Goal: Task Accomplishment & Management: Use online tool/utility

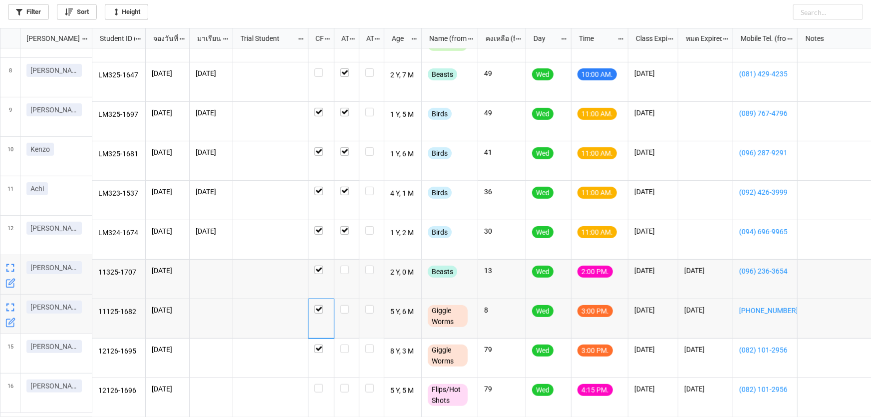
scroll to position [383, 865]
click at [322, 384] on label "grid" at bounding box center [320, 384] width 13 height 0
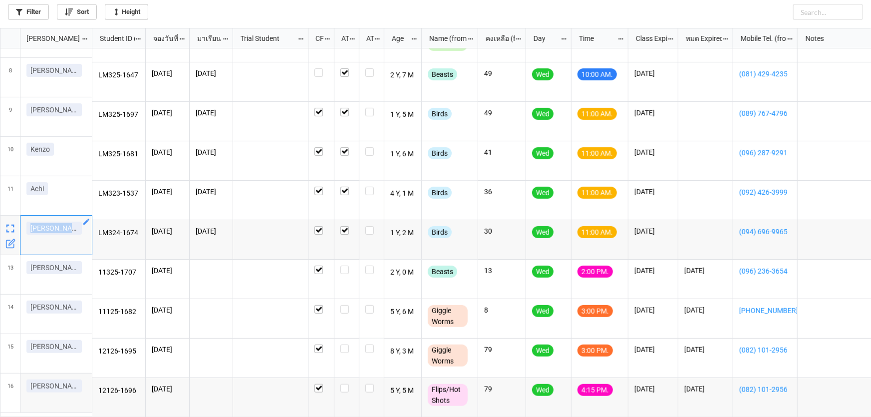
drag, startPoint x: 28, startPoint y: 225, endPoint x: 58, endPoint y: 229, distance: 30.2
click at [58, 229] on div "[PERSON_NAME]ปู" at bounding box center [55, 230] width 59 height 17
copy p "[PERSON_NAME]ปู"
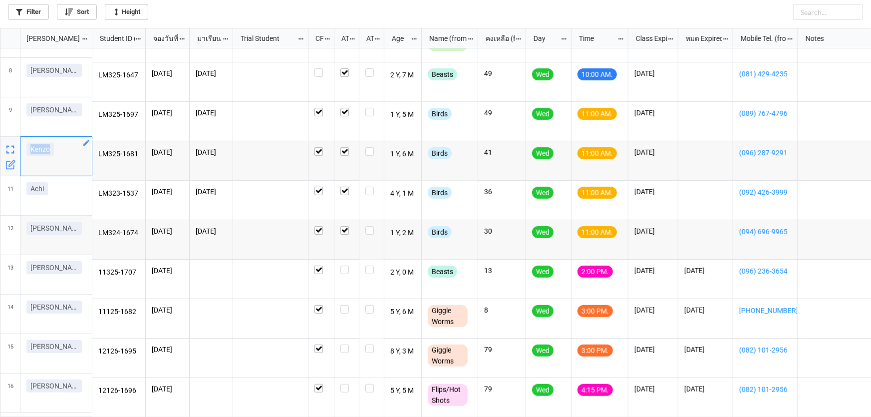
drag, startPoint x: 55, startPoint y: 152, endPoint x: 25, endPoint y: 151, distance: 30.0
click at [25, 151] on div "Kenzo" at bounding box center [56, 156] width 72 height 39
copy p "Kenzo"
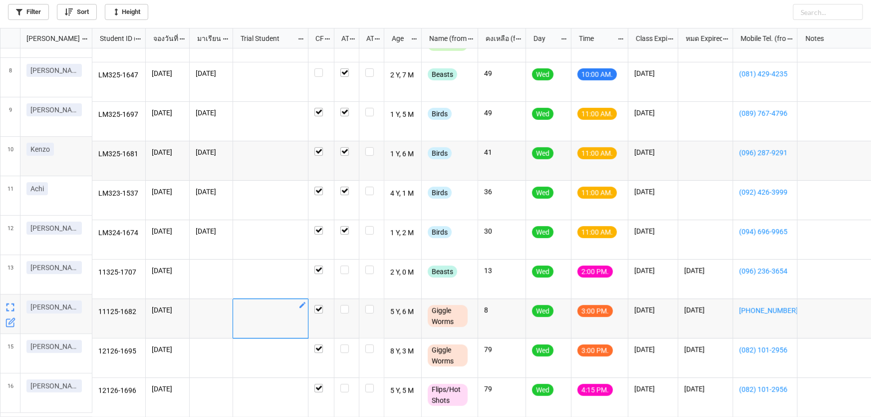
click at [269, 321] on div "grid" at bounding box center [270, 318] width 75 height 39
click at [278, 348] on div "grid" at bounding box center [270, 357] width 75 height 39
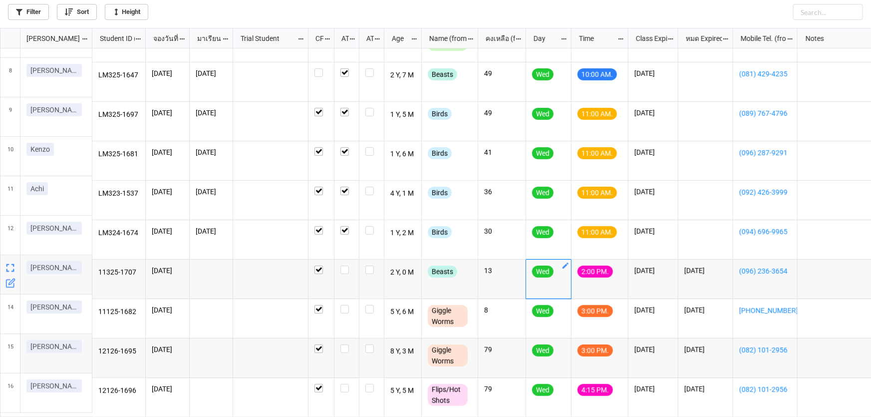
click at [566, 261] on icon "grid" at bounding box center [565, 265] width 8 height 8
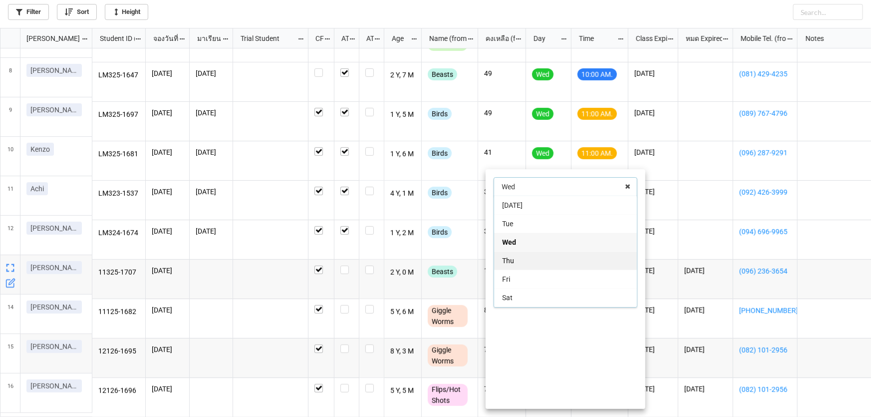
click at [565, 268] on div "Thu" at bounding box center [565, 260] width 143 height 18
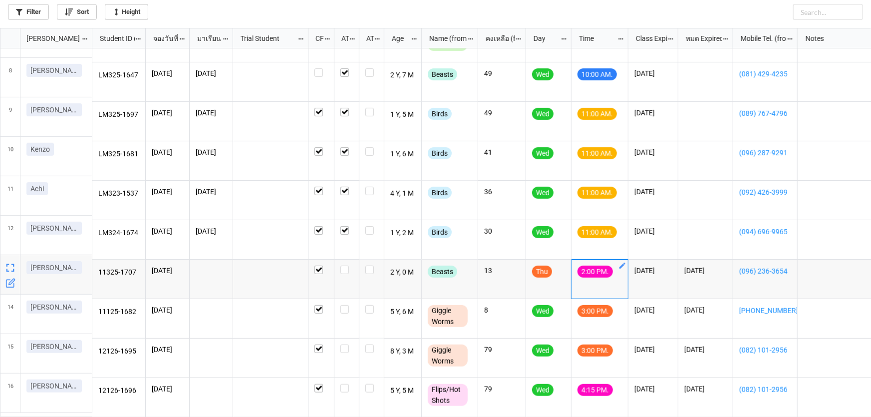
click at [624, 262] on icon "grid" at bounding box center [622, 265] width 8 height 8
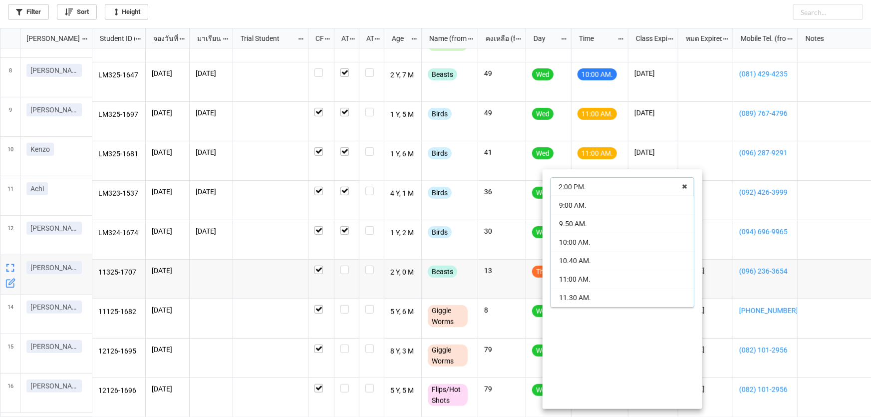
scroll to position [35, 0]
click at [629, 211] on div "10:00 AM." at bounding box center [622, 207] width 143 height 18
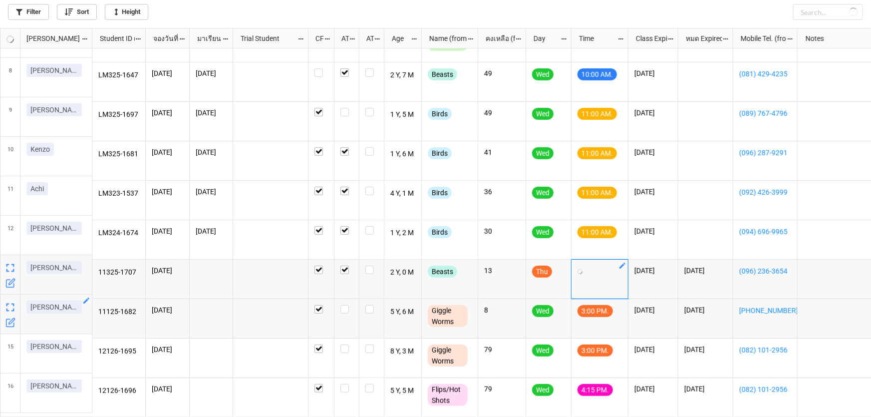
checkbox input "false"
checkbox input "true"
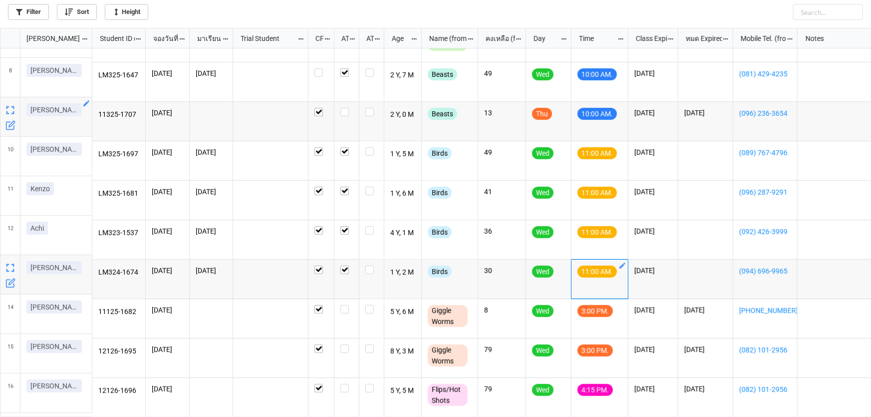
click at [85, 104] on icon "grid" at bounding box center [86, 103] width 6 height 6
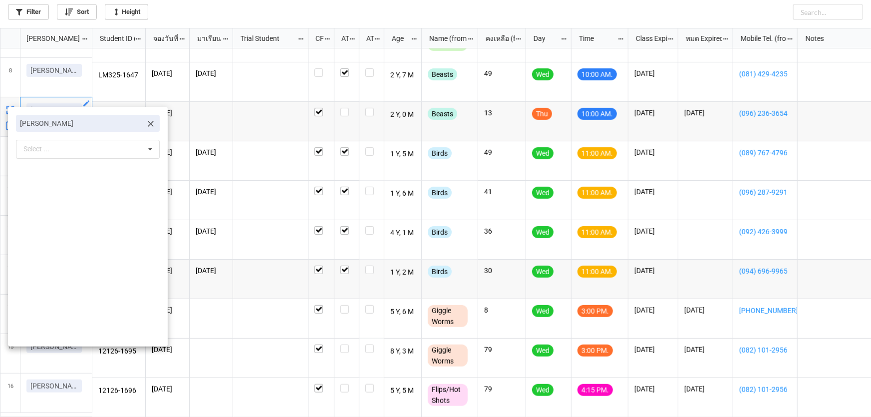
click at [250, 107] on div at bounding box center [435, 208] width 871 height 417
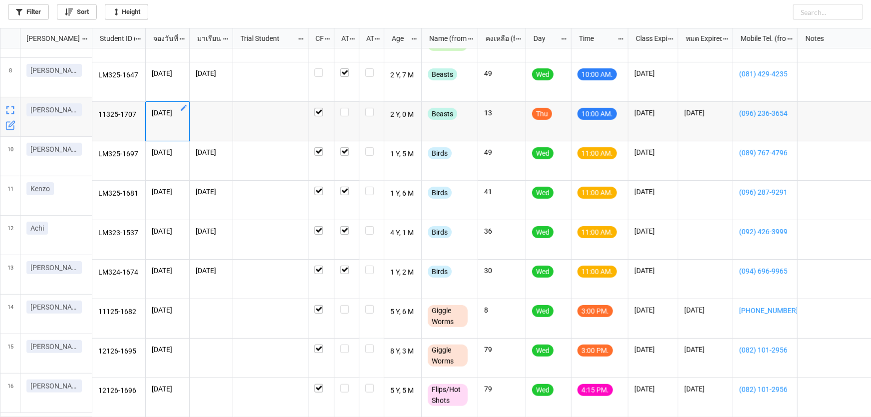
click at [182, 104] on icon "grid" at bounding box center [184, 108] width 8 height 8
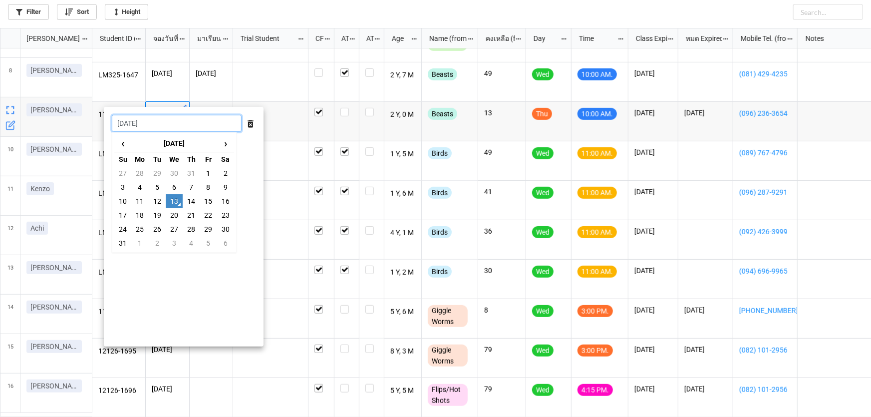
click at [189, 119] on input "[DATE]" at bounding box center [177, 123] width 130 height 17
click at [188, 198] on td "14" at bounding box center [191, 201] width 17 height 14
type input "14/8/2025"
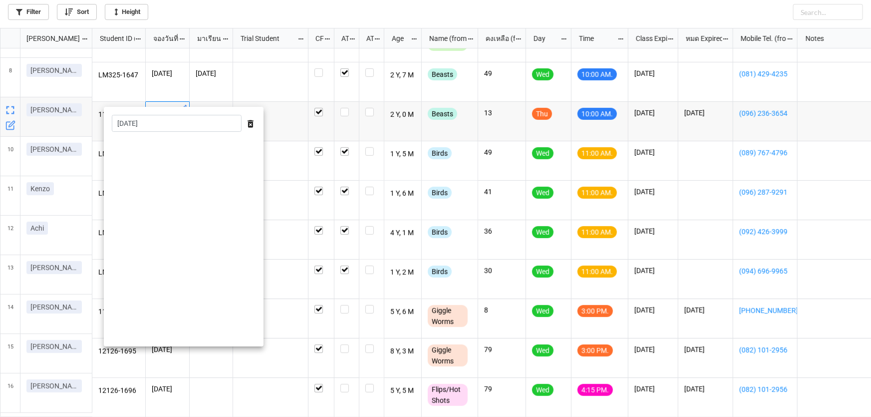
click at [283, 155] on div at bounding box center [435, 208] width 871 height 417
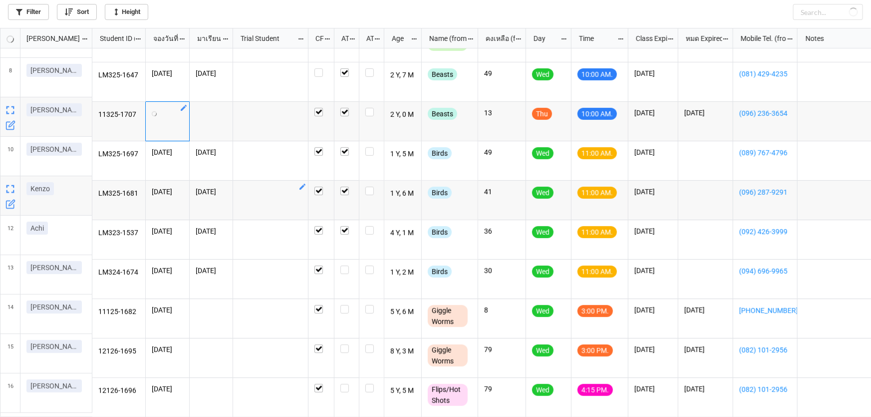
checkbox input "true"
checkbox input "false"
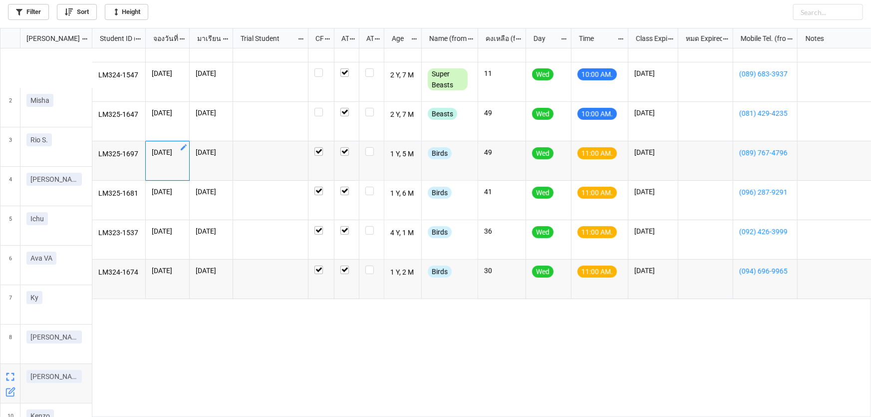
scroll to position [228, 0]
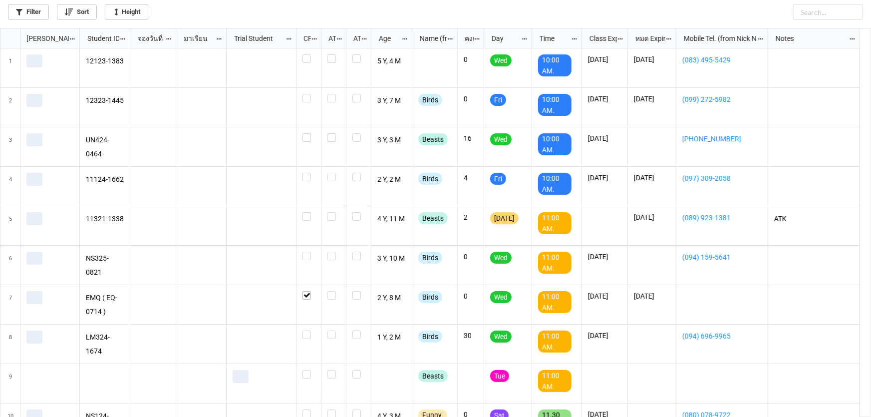
scroll to position [383, 865]
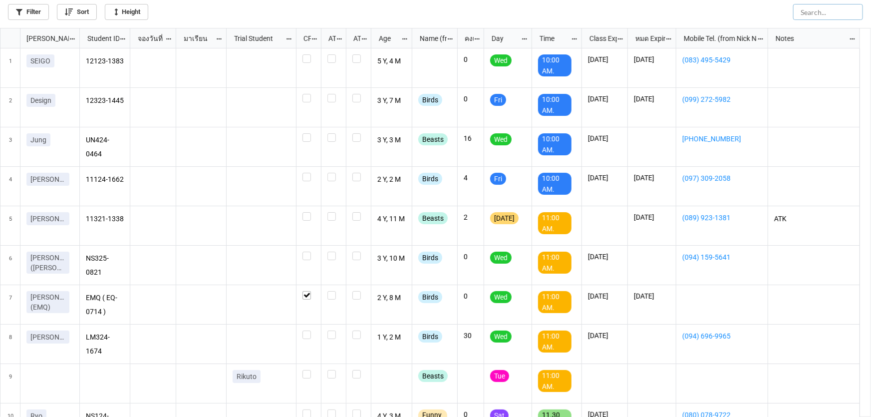
click at [826, 13] on input "text" at bounding box center [828, 12] width 70 height 16
paste input "Valerie)"
type input "Valerie"
click at [825, 14] on input "Valerie" at bounding box center [803, 12] width 120 height 16
checkbox input "true"
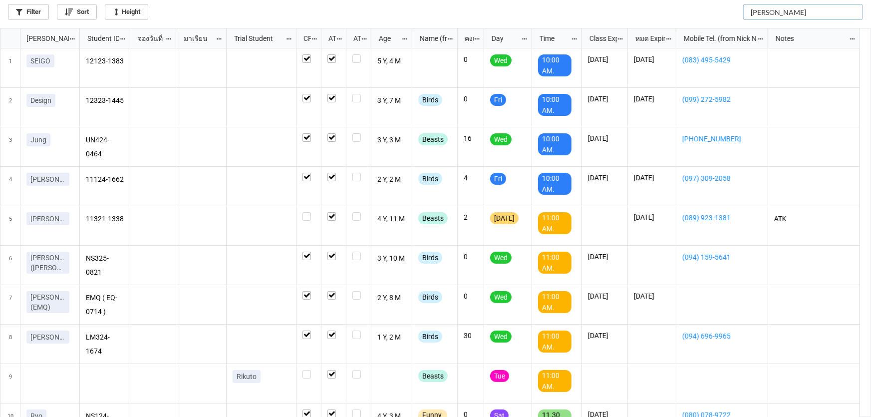
checkbox input "true"
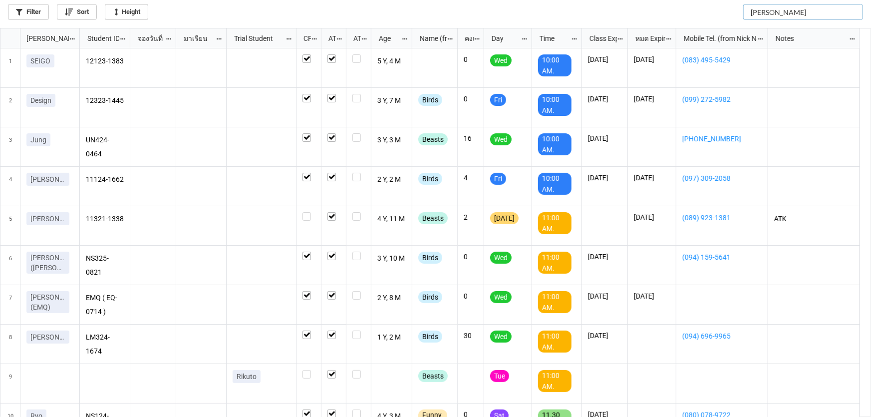
checkbox input "true"
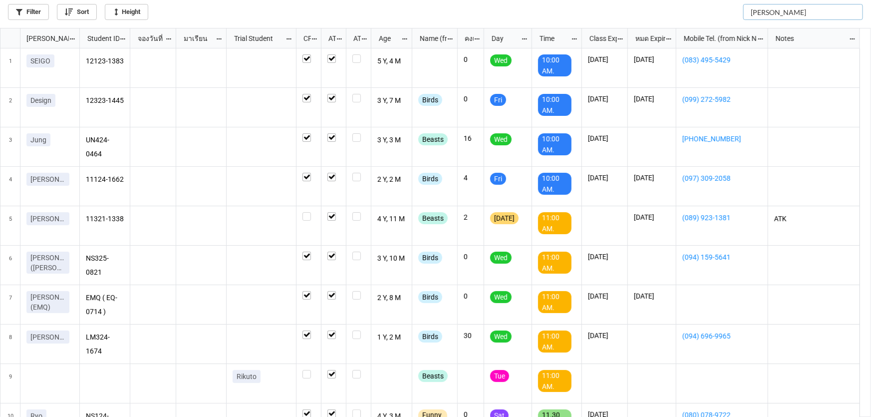
checkbox input "true"
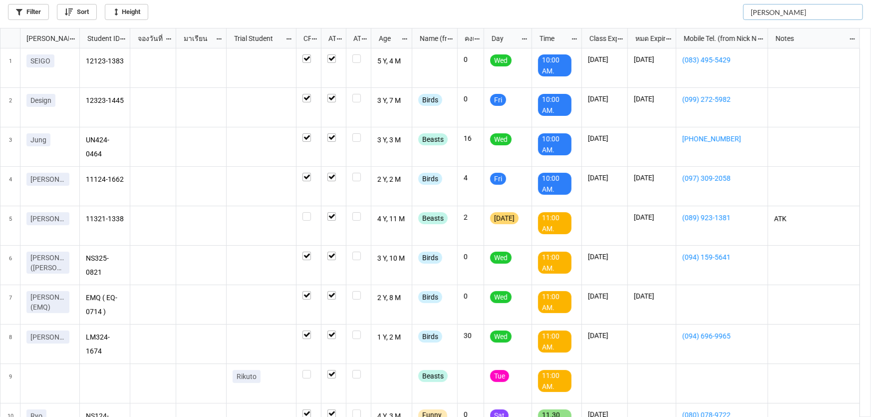
checkbox input "true"
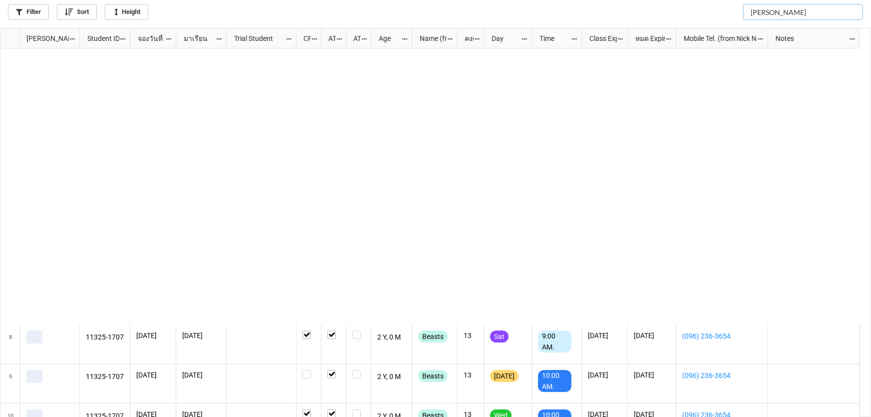
scroll to position [301, 0]
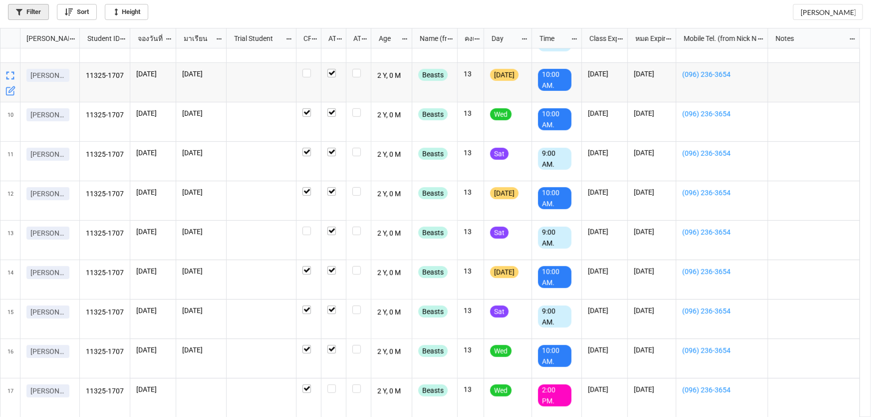
click at [25, 17] on link "Filter" at bounding box center [28, 12] width 41 height 16
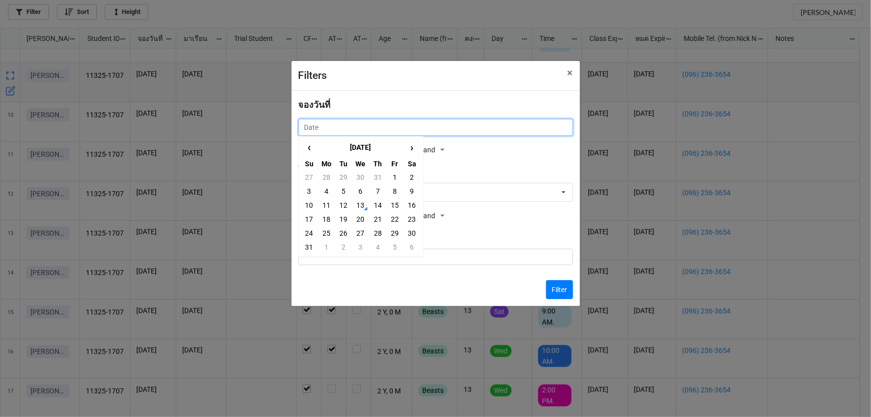
click at [389, 121] on input "text" at bounding box center [435, 127] width 274 height 17
click at [378, 201] on td "14" at bounding box center [377, 205] width 17 height 14
type input "14/8/2025"
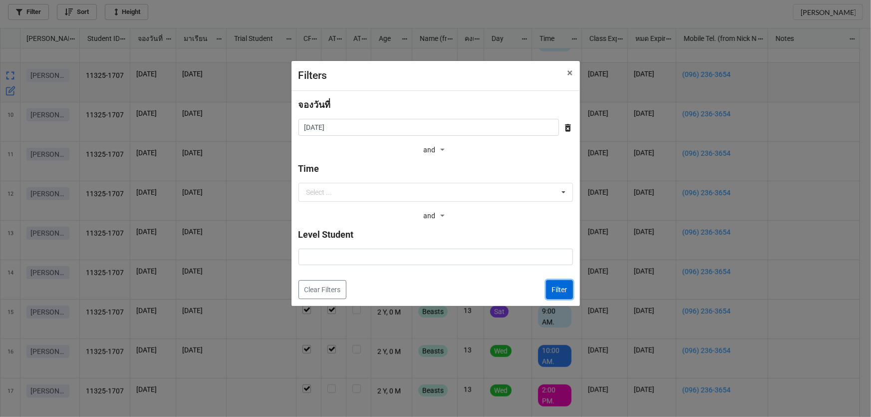
click at [563, 289] on button "Filter" at bounding box center [559, 289] width 27 height 19
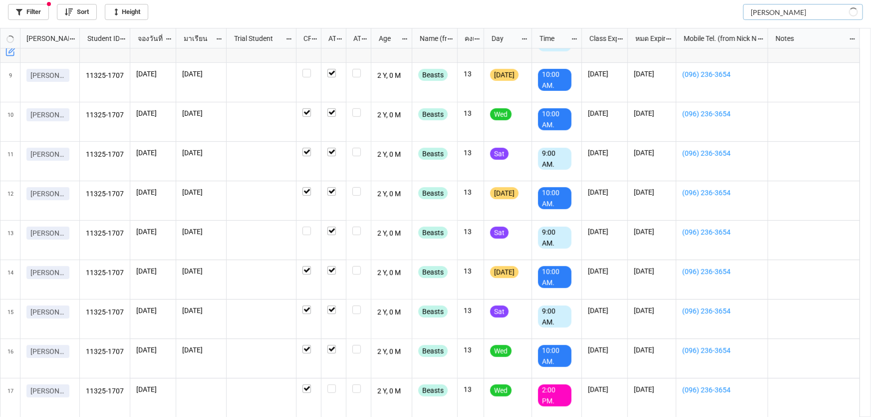
drag, startPoint x: 845, startPoint y: 11, endPoint x: 453, endPoint y: 54, distance: 394.6
click at [453, 54] on div "Filter Sort Height Valerie Nick Name Student ID (from Nick Name) จองวันที่ มาเร…" at bounding box center [435, 208] width 871 height 417
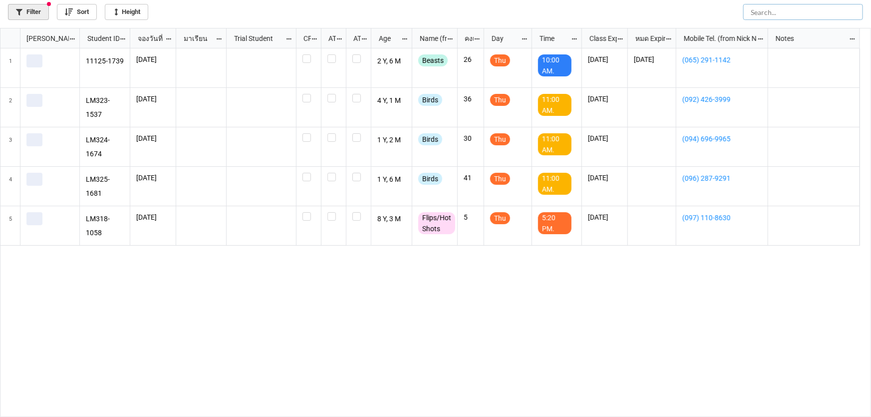
scroll to position [0, 0]
click at [309, 94] on label "grid" at bounding box center [308, 94] width 12 height 0
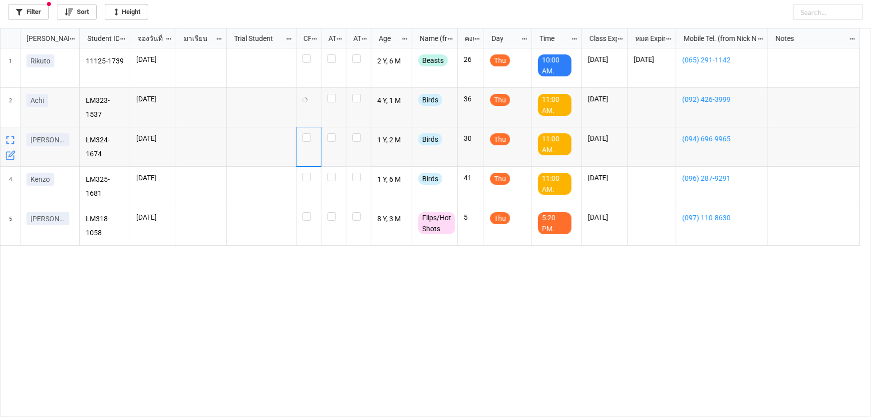
click at [307, 132] on div "grid" at bounding box center [308, 146] width 25 height 39
click at [310, 173] on label "grid" at bounding box center [308, 173] width 12 height 0
click at [305, 133] on label "grid" at bounding box center [308, 133] width 12 height 0
click at [307, 54] on label "grid" at bounding box center [308, 54] width 12 height 0
click at [306, 173] on label "grid" at bounding box center [308, 173] width 12 height 0
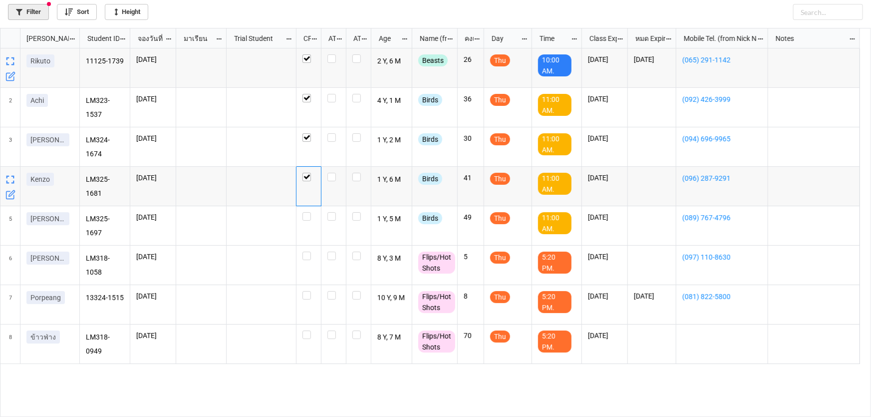
click at [24, 10] on link "Filter" at bounding box center [28, 12] width 41 height 16
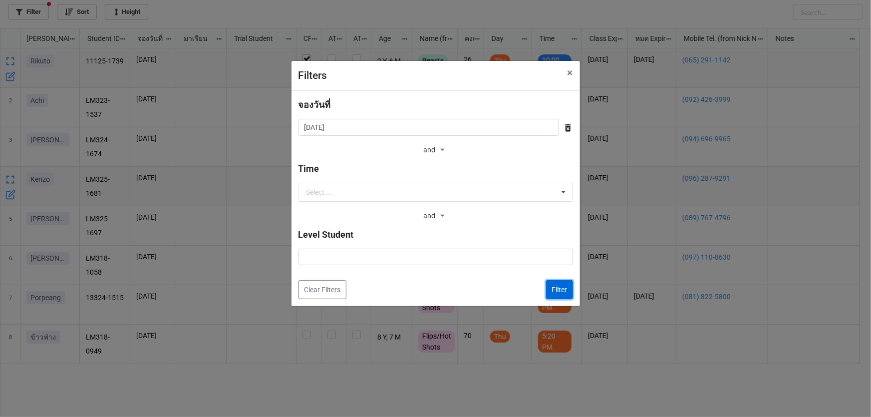
click at [560, 295] on button "Filter" at bounding box center [559, 289] width 27 height 19
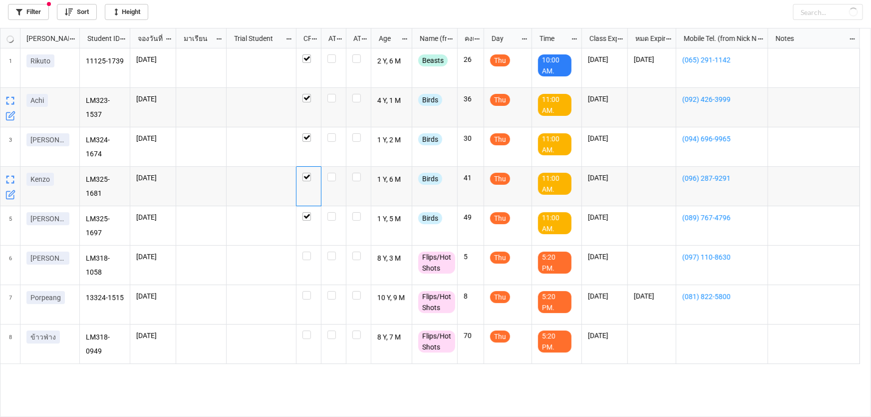
checkbox input "true"
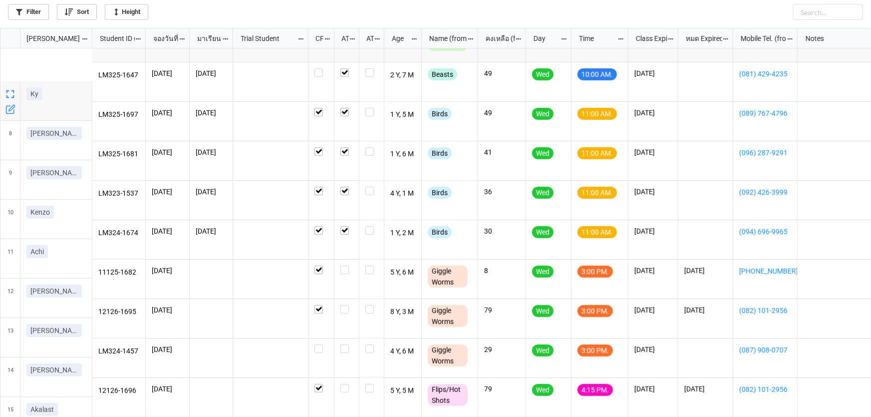
scroll to position [266, 0]
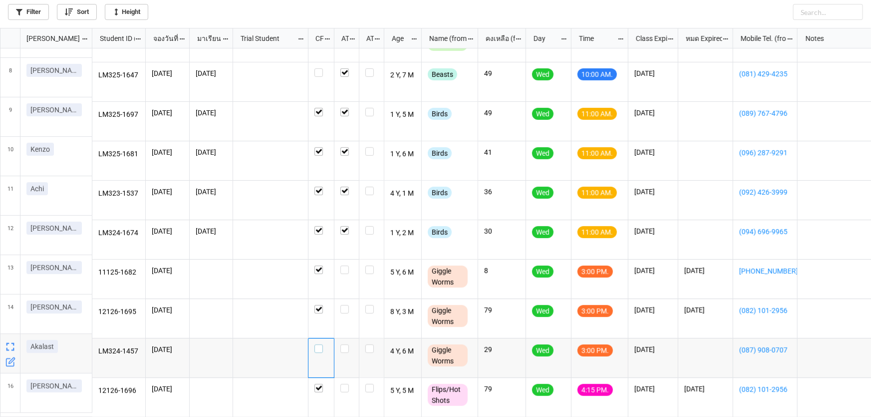
click at [319, 344] on label "grid" at bounding box center [320, 344] width 13 height 0
checkbox input "true"
click at [343, 344] on label "grid" at bounding box center [346, 344] width 12 height 0
click at [344, 305] on label "grid" at bounding box center [346, 305] width 12 height 0
